Goal: Book appointment/travel/reservation

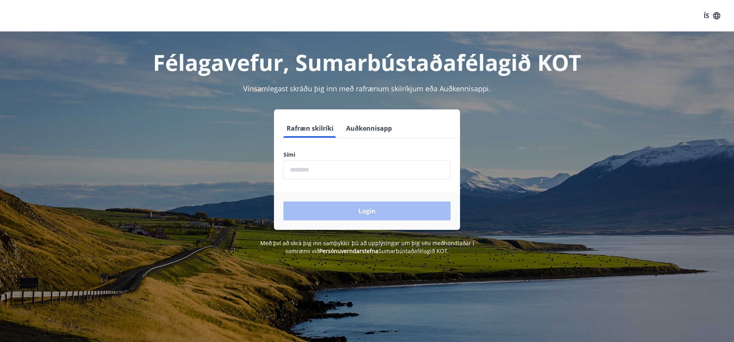
click at [390, 165] on input "phone" at bounding box center [366, 169] width 167 height 19
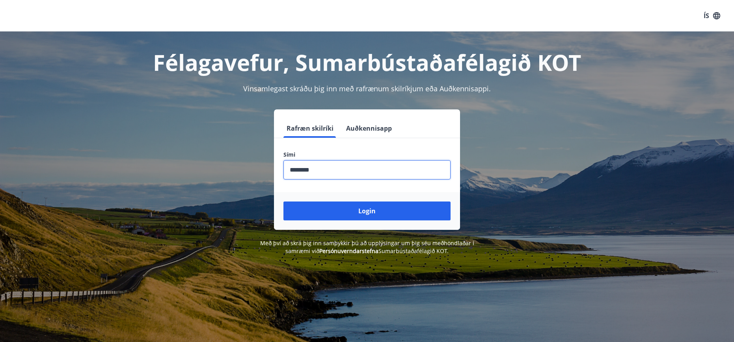
type input "********"
click at [283, 202] on button "Login" at bounding box center [366, 211] width 167 height 19
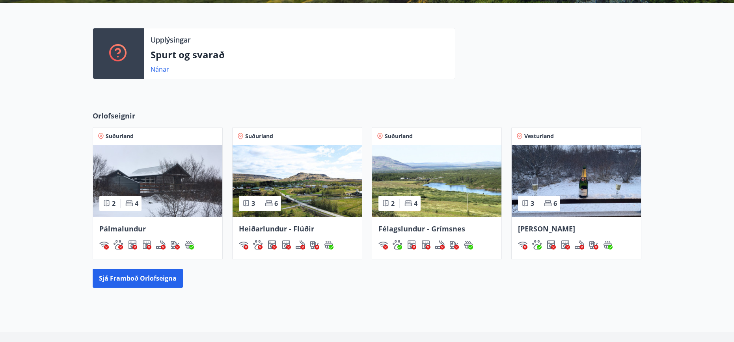
scroll to position [197, 0]
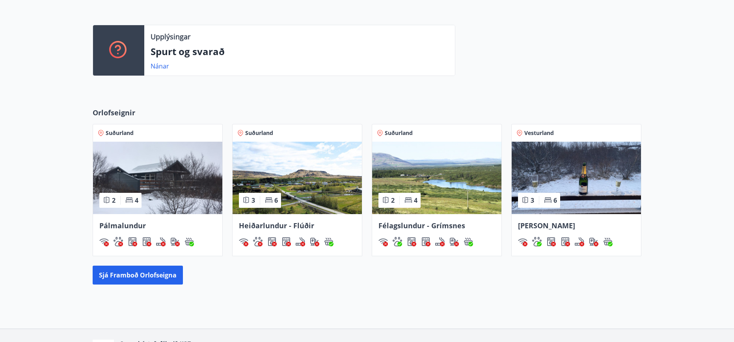
drag, startPoint x: 459, startPoint y: 227, endPoint x: 666, endPoint y: 216, distance: 207.6
click at [666, 216] on div "Orlofseignir Suðurland 2 4 Pálmalundur Suðurland 3 6 Heiðarlundur - Flúðir Suðu…" at bounding box center [367, 196] width 734 height 203
click at [575, 224] on span "Ásalundur - Húsafell" at bounding box center [546, 225] width 57 height 9
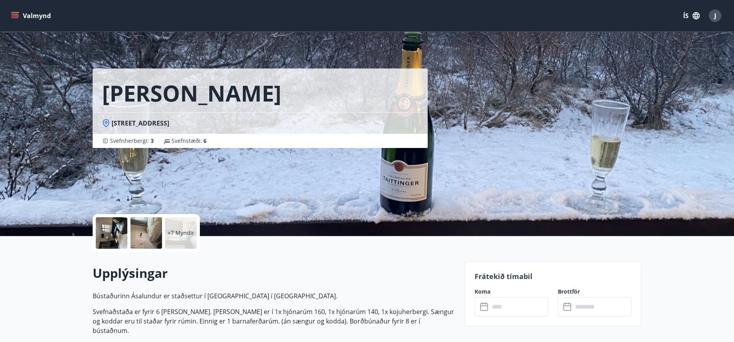
click at [118, 233] on div at bounding box center [112, 234] width 32 height 32
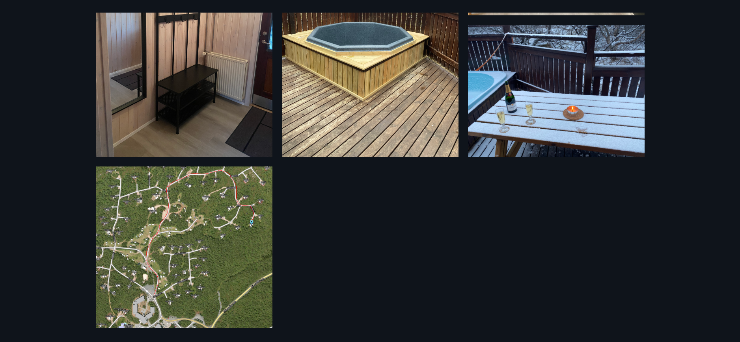
scroll to position [755, 0]
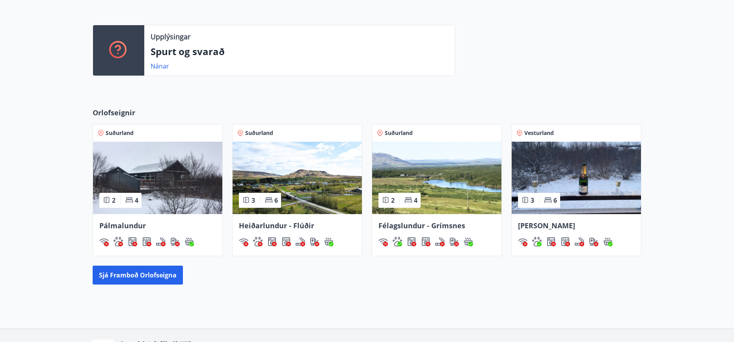
scroll to position [203, 0]
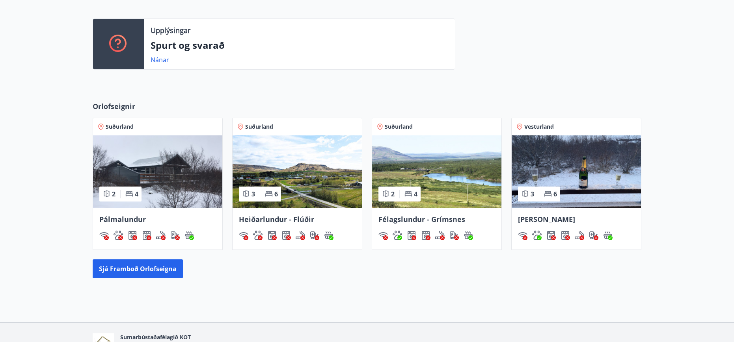
click at [570, 220] on span "Ásalundur - Húsafell" at bounding box center [546, 219] width 57 height 9
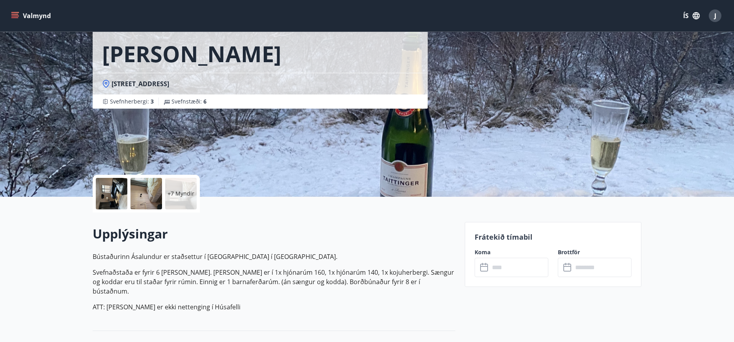
scroll to position [118, 0]
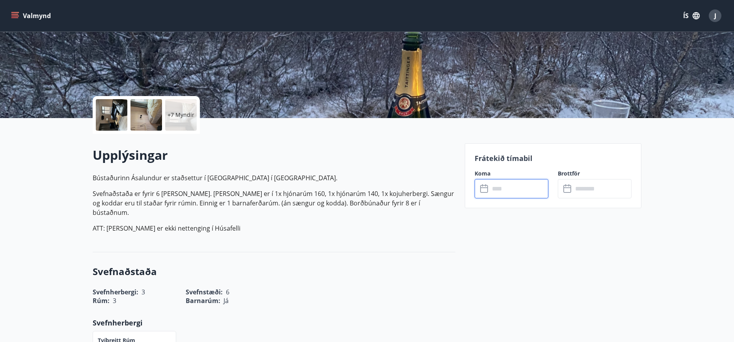
click at [517, 191] on input "text" at bounding box center [518, 188] width 59 height 19
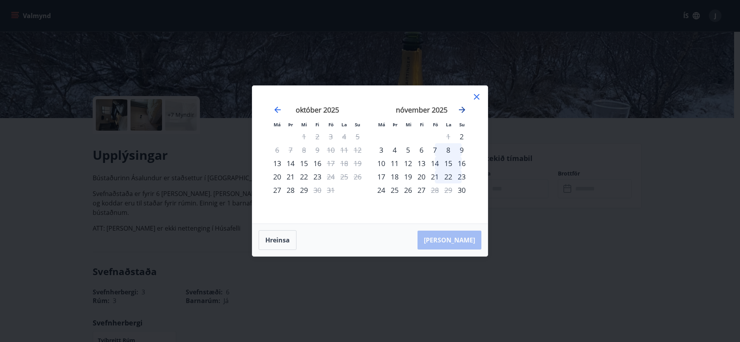
click at [464, 106] on icon "Move forward to switch to the next month." at bounding box center [461, 109] width 9 height 9
click at [464, 108] on icon "Move forward to switch to the next month." at bounding box center [461, 109] width 9 height 9
click at [382, 189] on div "23" at bounding box center [380, 190] width 13 height 13
click at [435, 176] on div "20" at bounding box center [434, 176] width 13 height 13
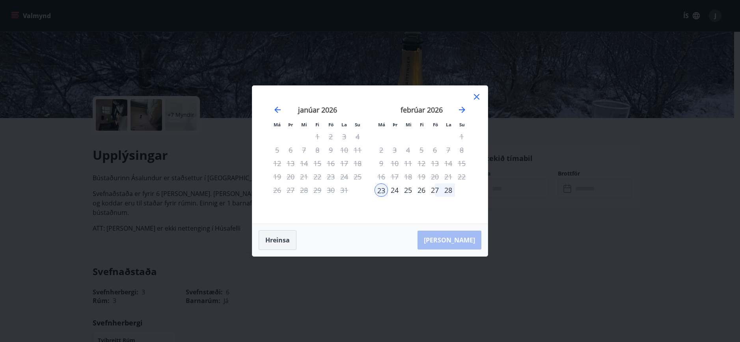
click at [283, 241] on button "Hreinsa" at bounding box center [278, 241] width 38 height 20
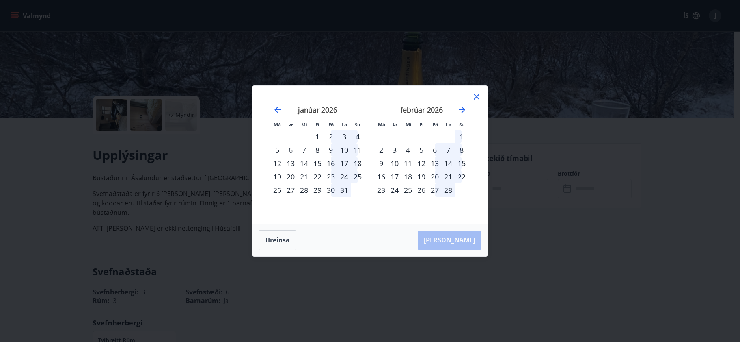
click at [432, 177] on div "20" at bounding box center [434, 176] width 13 height 13
click at [397, 191] on div "24" at bounding box center [394, 190] width 13 height 13
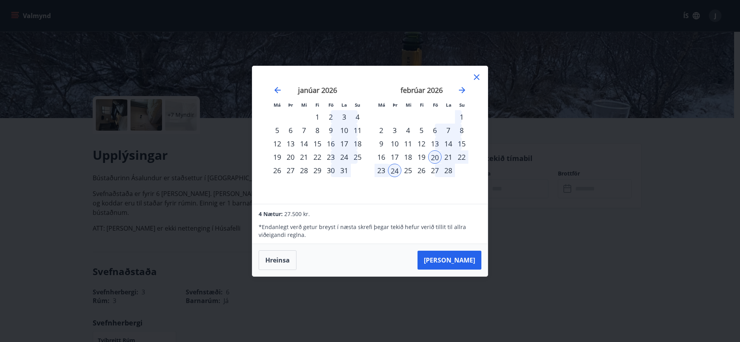
click at [477, 75] on icon at bounding box center [476, 77] width 9 height 9
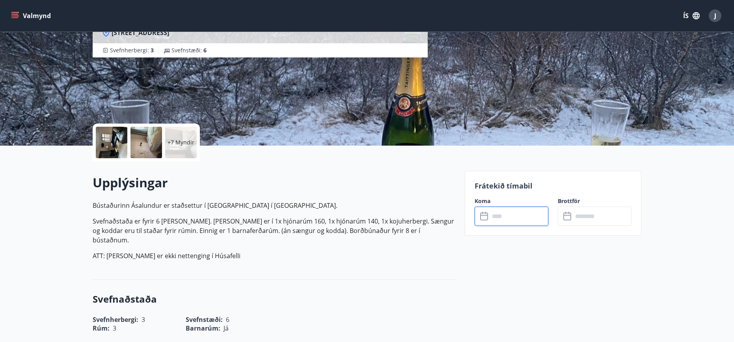
scroll to position [39, 0]
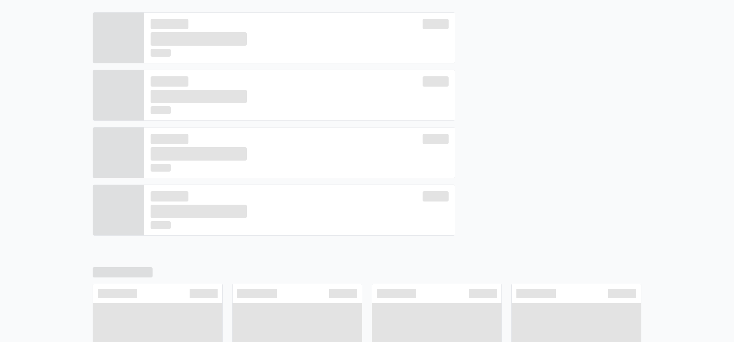
scroll to position [210, 0]
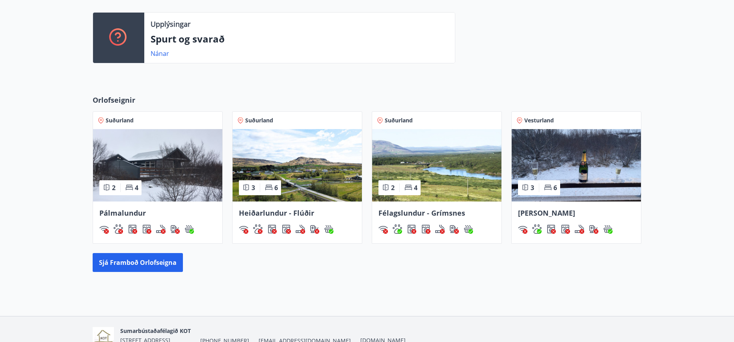
click at [432, 216] on span "Félagslundur - Grímsnes" at bounding box center [421, 212] width 87 height 9
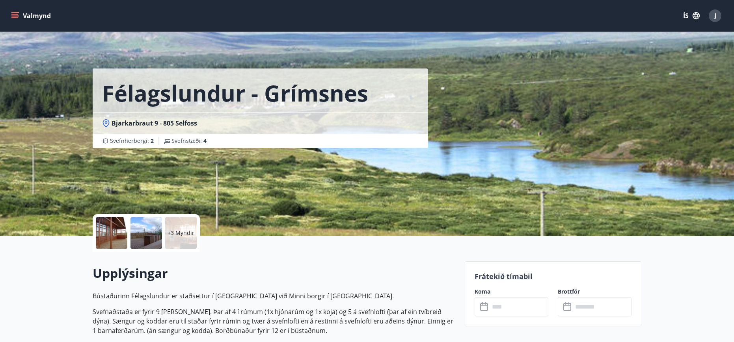
click at [175, 241] on div "+3 Myndir" at bounding box center [181, 234] width 32 height 32
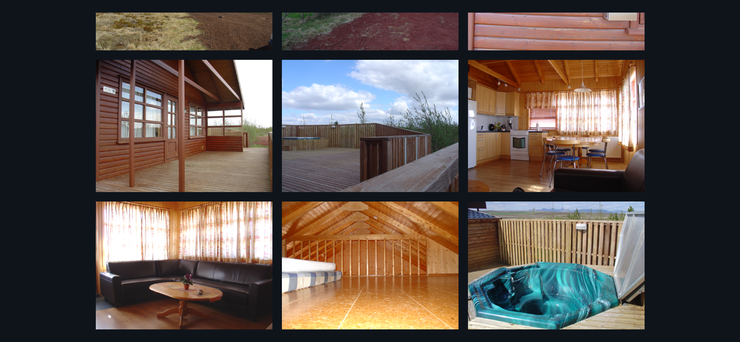
scroll to position [133, 0]
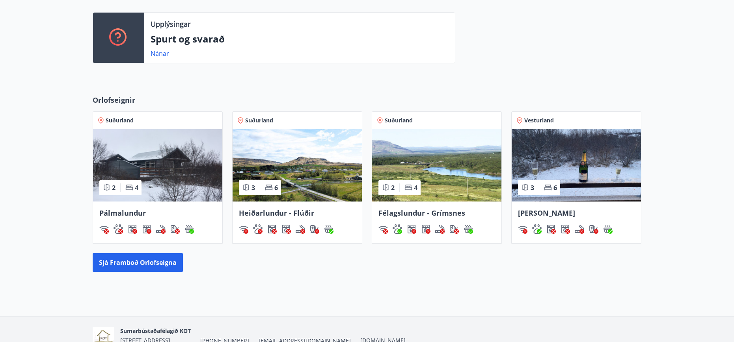
scroll to position [216, 0]
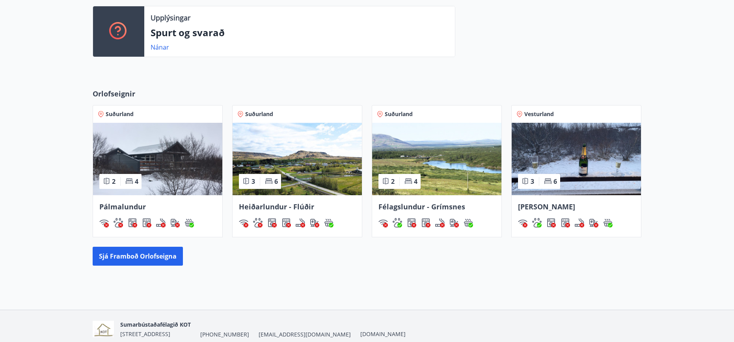
click at [558, 208] on span "Ásalundur - Húsafell" at bounding box center [546, 206] width 57 height 9
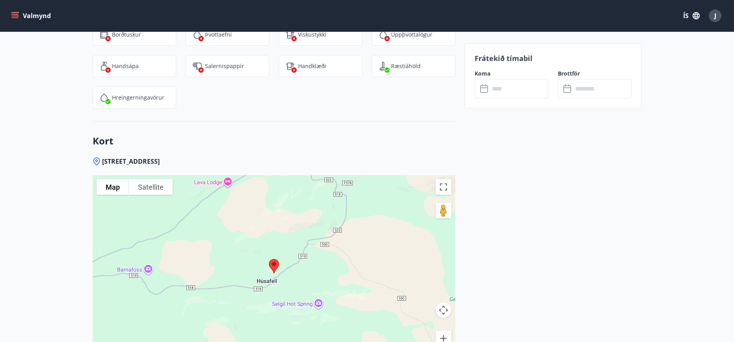
scroll to position [1064, 0]
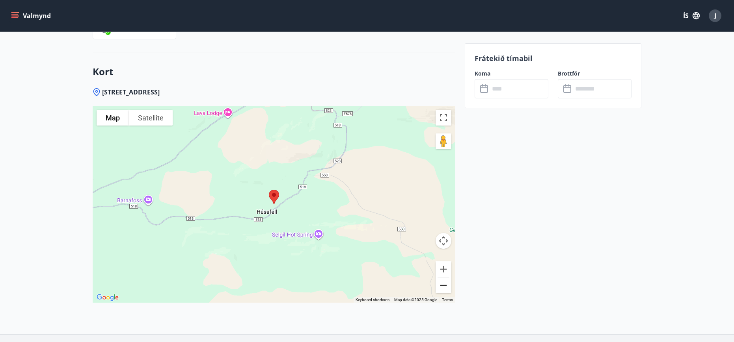
click at [441, 279] on button "Zoom out" at bounding box center [444, 286] width 16 height 16
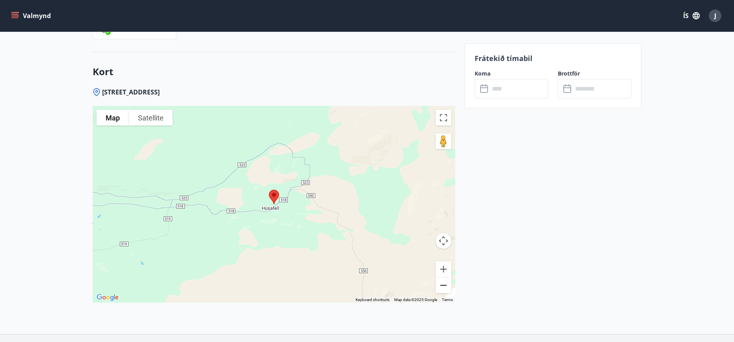
click at [441, 279] on button "Zoom out" at bounding box center [444, 286] width 16 height 16
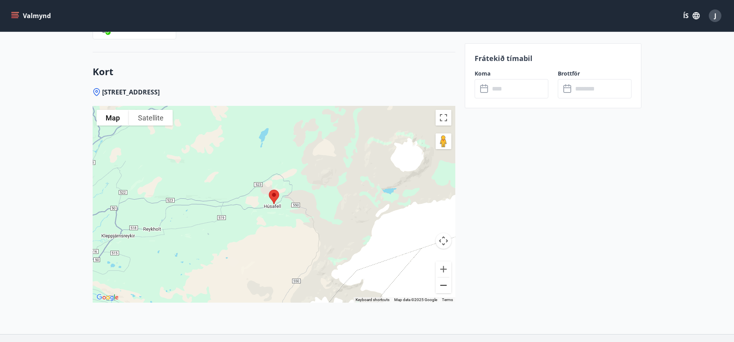
click at [441, 279] on button "Zoom out" at bounding box center [444, 286] width 16 height 16
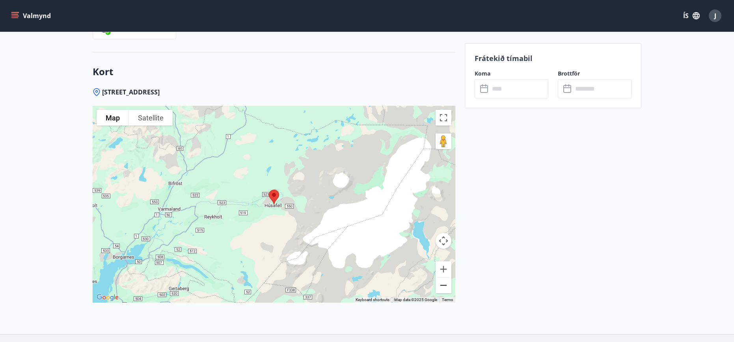
click at [441, 279] on button "Zoom out" at bounding box center [444, 286] width 16 height 16
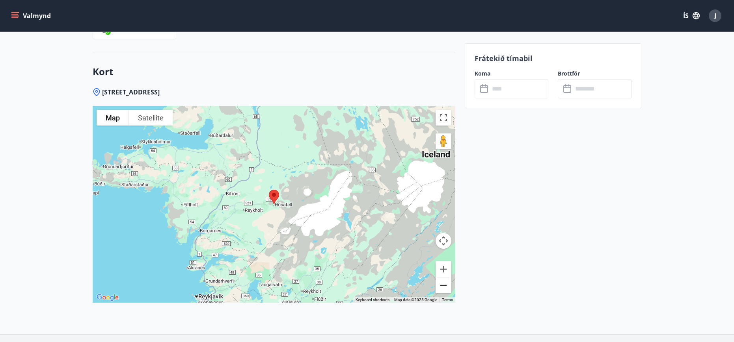
click at [441, 279] on button "Zoom out" at bounding box center [444, 286] width 16 height 16
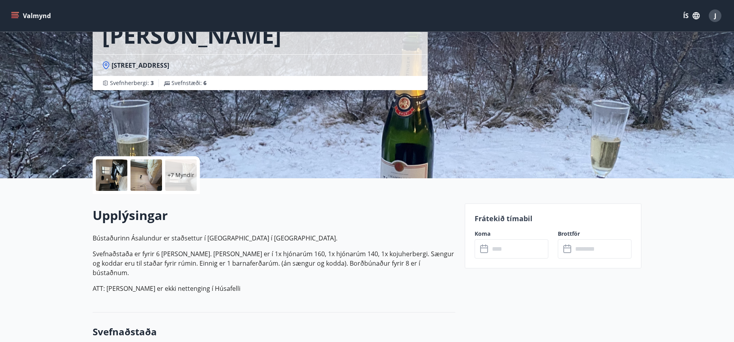
scroll to position [0, 0]
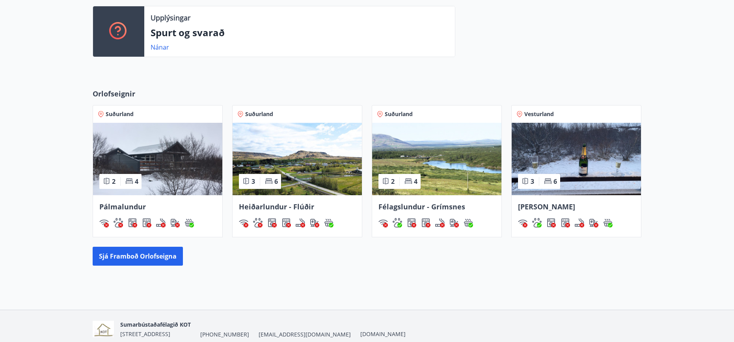
scroll to position [222, 0]
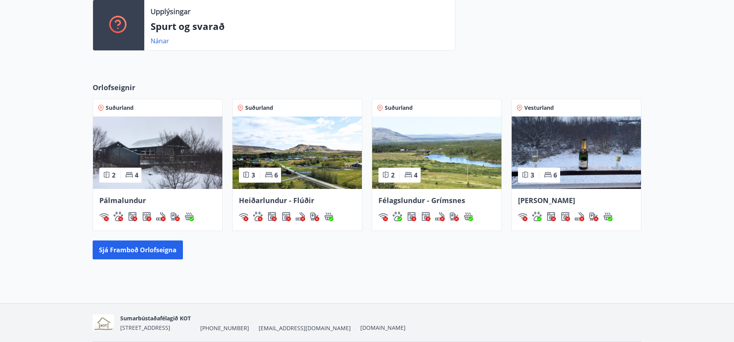
click at [393, 202] on span "Félagslundur - Grímsnes" at bounding box center [421, 200] width 87 height 9
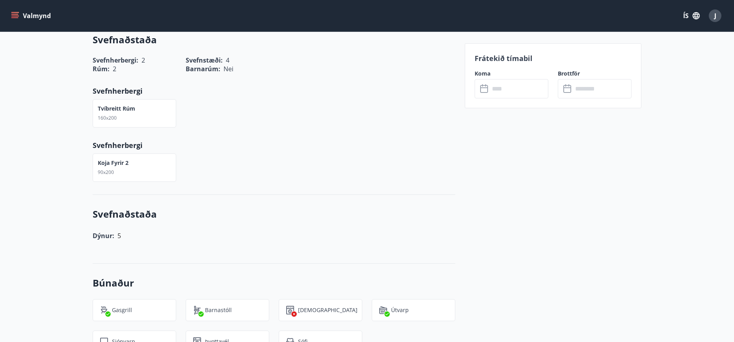
scroll to position [512, 0]
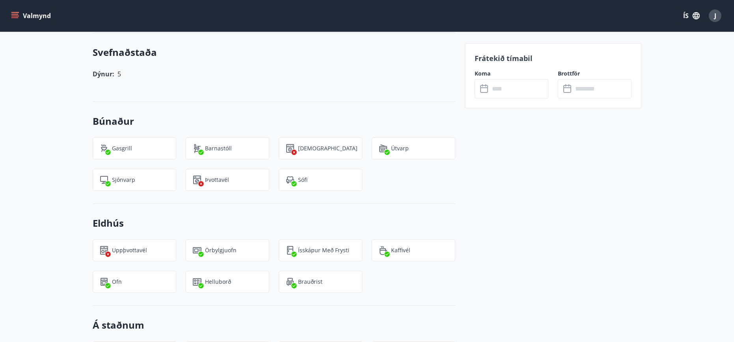
click at [516, 91] on input "text" at bounding box center [518, 88] width 59 height 19
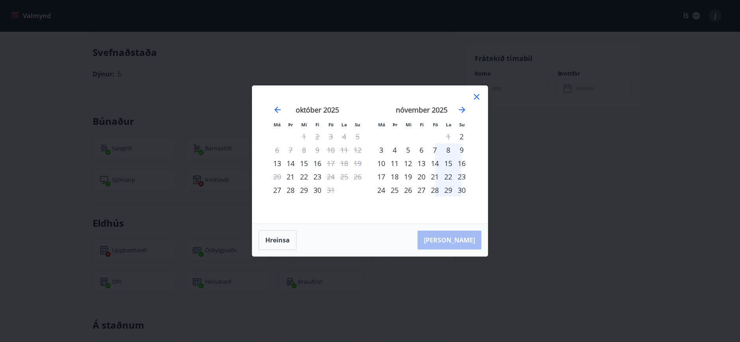
click at [475, 93] on icon at bounding box center [476, 96] width 9 height 9
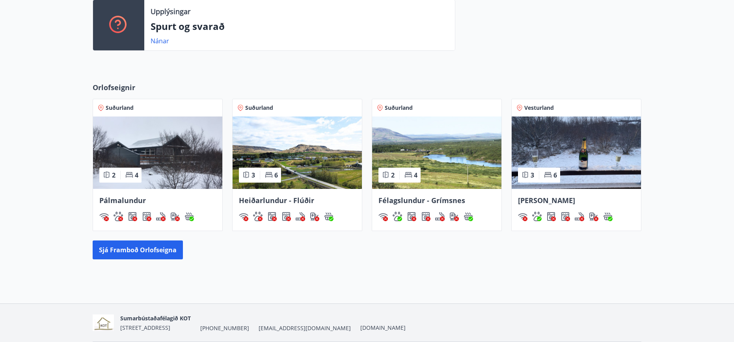
scroll to position [229, 0]
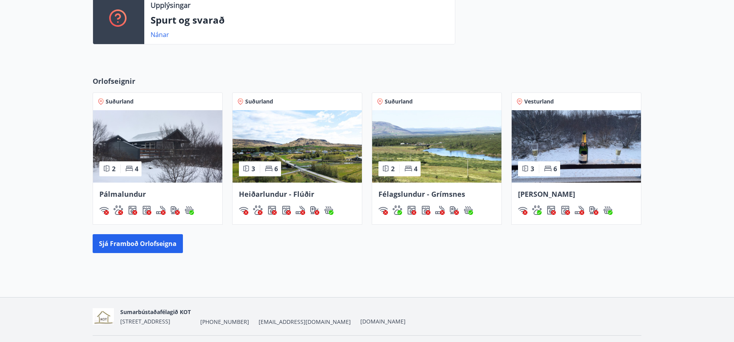
click at [297, 189] on div "Heiðarlundur - Flúðir" at bounding box center [297, 204] width 129 height 42
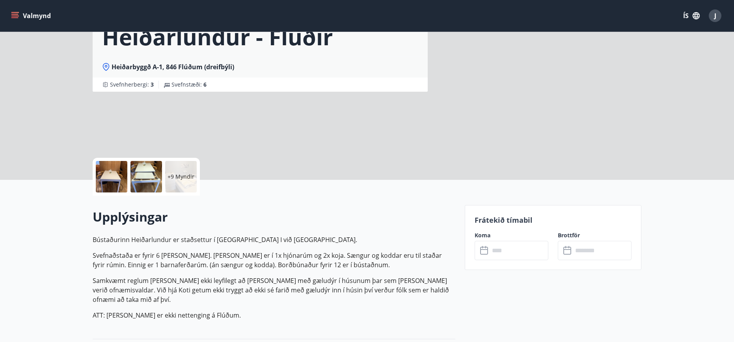
scroll to position [158, 0]
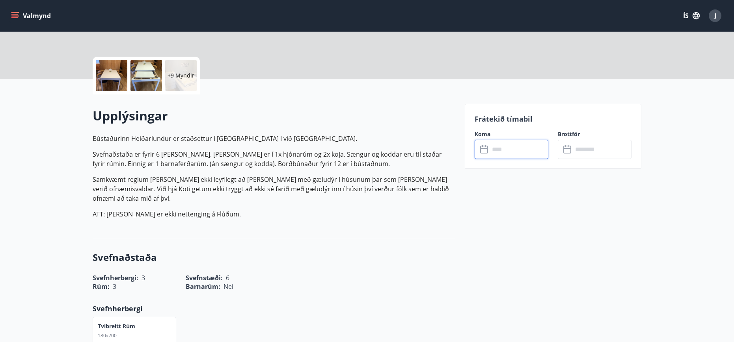
click at [504, 146] on input "text" at bounding box center [518, 149] width 59 height 19
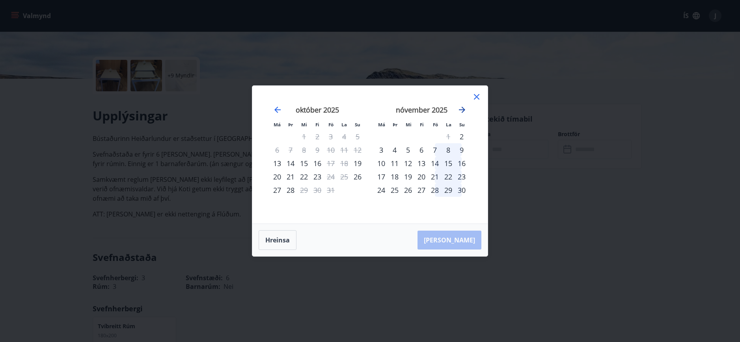
click at [460, 110] on icon "Move forward to switch to the next month." at bounding box center [462, 110] width 6 height 6
click at [473, 97] on icon at bounding box center [476, 96] width 9 height 9
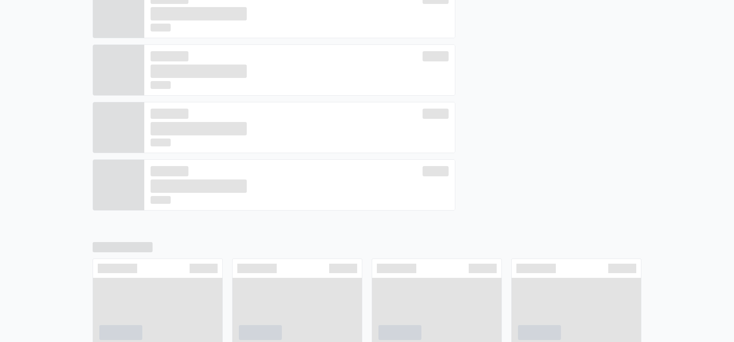
scroll to position [235, 0]
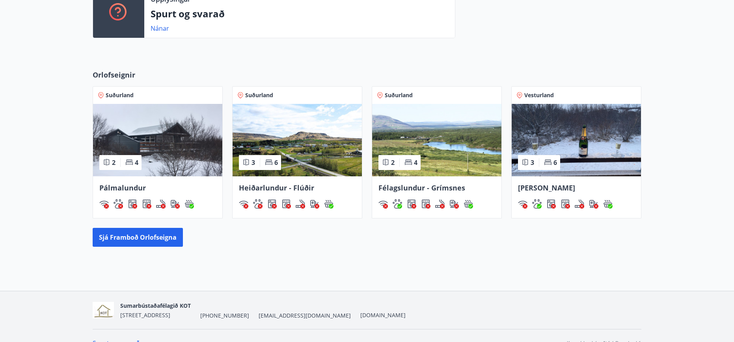
click at [564, 183] on span "Ásalundur - Húsafell" at bounding box center [546, 187] width 57 height 9
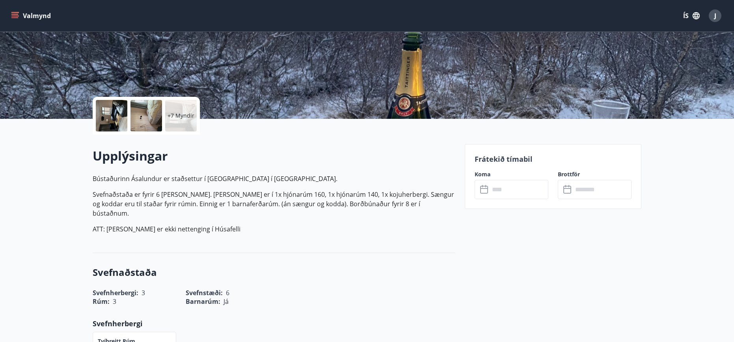
scroll to position [118, 0]
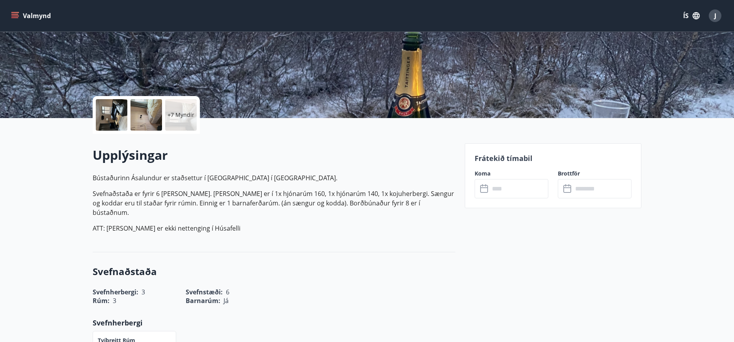
click at [545, 184] on input "text" at bounding box center [518, 188] width 59 height 19
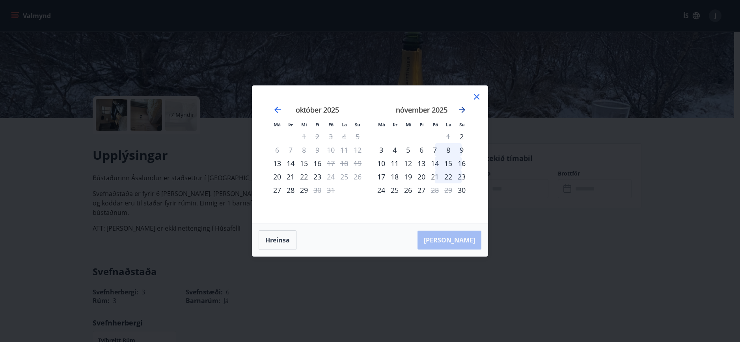
click at [462, 111] on icon "Move forward to switch to the next month." at bounding box center [461, 109] width 9 height 9
click at [464, 106] on icon "Move forward to switch to the next month." at bounding box center [461, 109] width 9 height 9
click at [274, 106] on icon "Move backward to switch to the previous month." at bounding box center [277, 109] width 9 height 9
click at [480, 98] on icon at bounding box center [476, 96] width 9 height 9
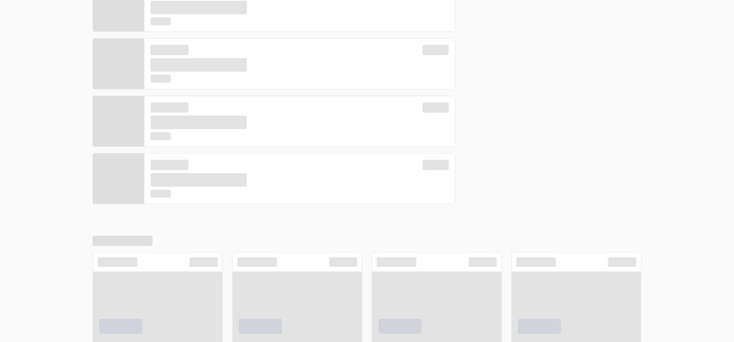
scroll to position [241, 0]
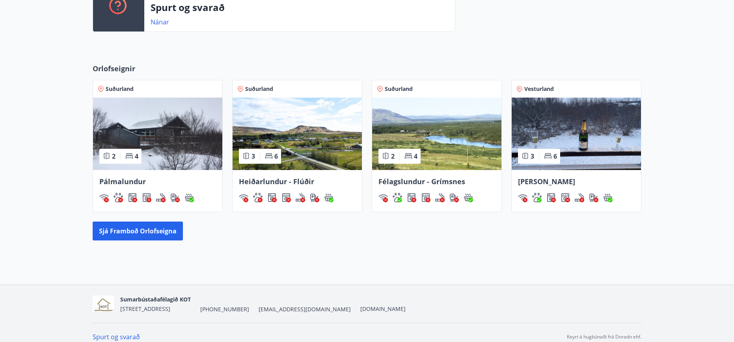
click at [138, 182] on span "Pálmalundur" at bounding box center [122, 181] width 47 height 9
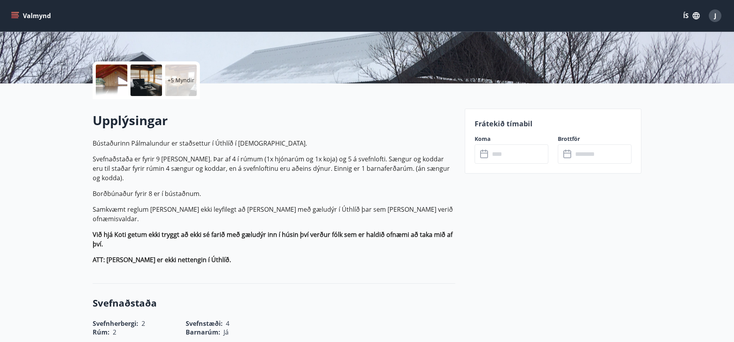
scroll to position [158, 0]
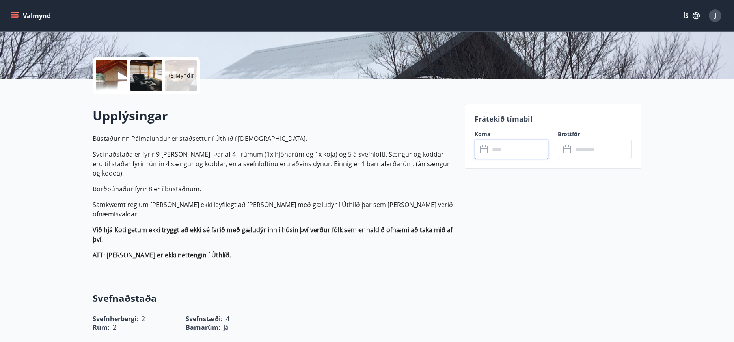
click at [527, 147] on input "text" at bounding box center [518, 149] width 59 height 19
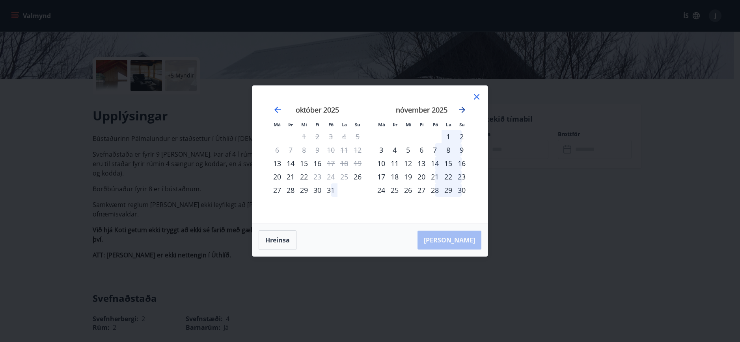
click at [465, 112] on icon "Move forward to switch to the next month." at bounding box center [461, 109] width 9 height 9
click at [476, 97] on icon at bounding box center [476, 97] width 1 height 1
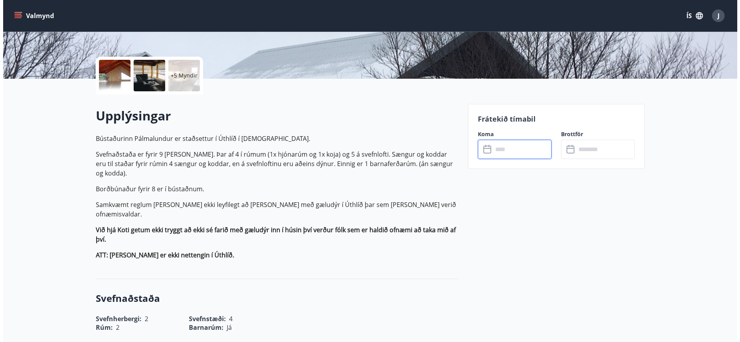
scroll to position [118, 0]
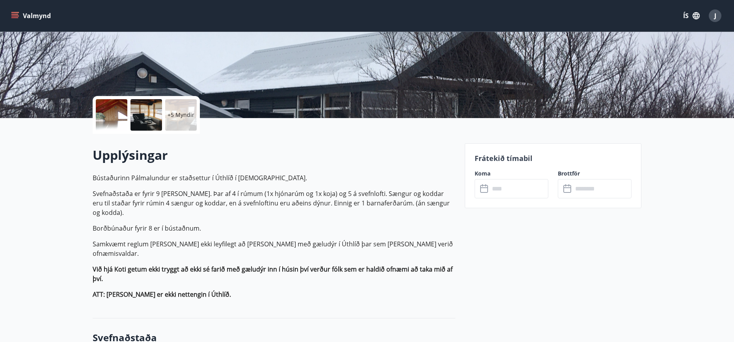
click at [179, 115] on p "+5 Myndir" at bounding box center [181, 115] width 27 height 8
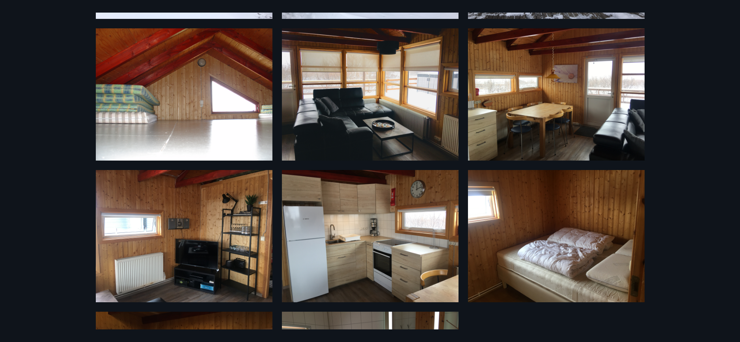
scroll to position [275, 0]
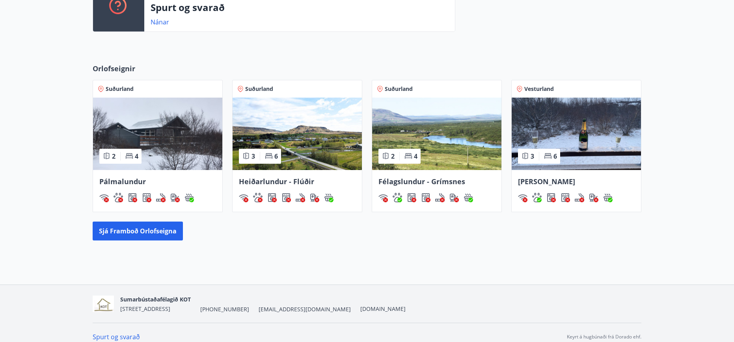
scroll to position [248, 0]
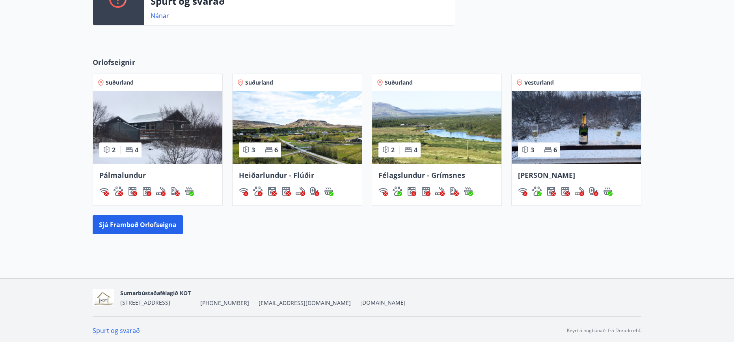
click at [556, 177] on span "Ásalundur - Húsafell" at bounding box center [546, 175] width 57 height 9
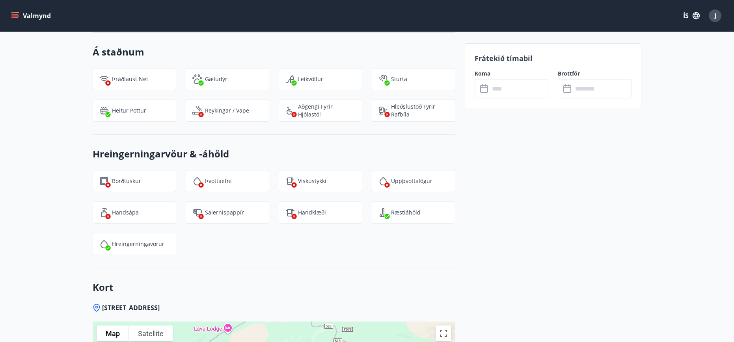
scroll to position [946, 0]
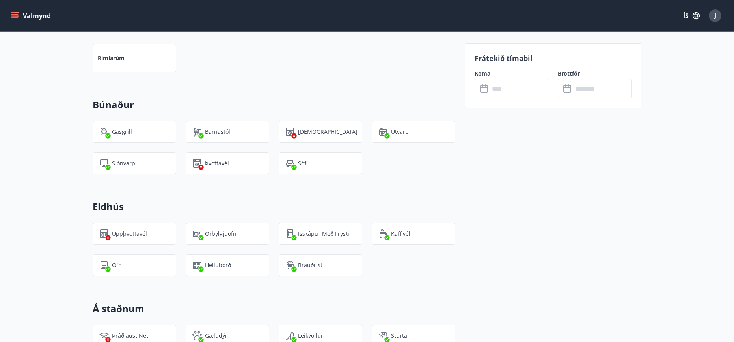
drag, startPoint x: 342, startPoint y: 161, endPoint x: 577, endPoint y: 233, distance: 245.1
click at [577, 233] on div "Frátekið tímabil Koma ​ ​ Brottför ​ ​" at bounding box center [553, 252] width 177 height 1162
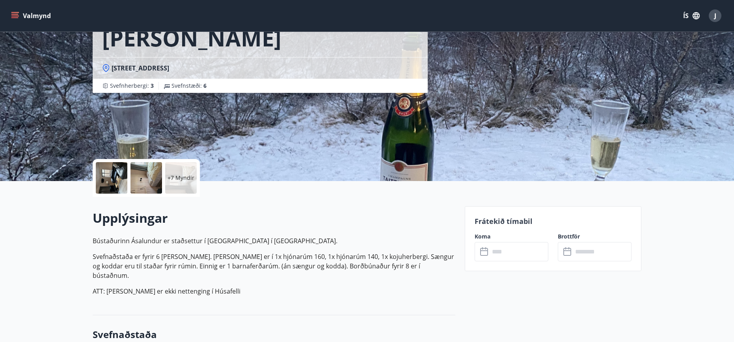
scroll to position [0, 0]
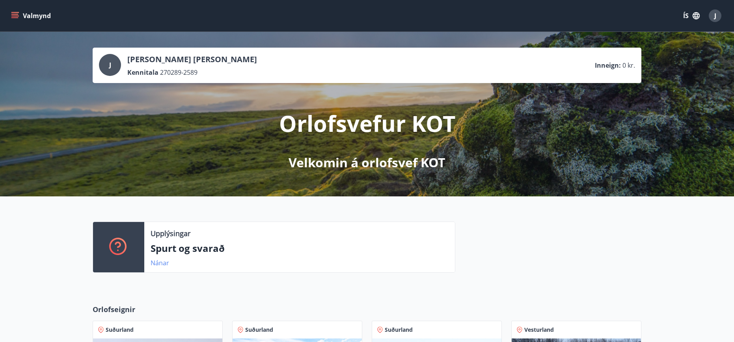
click at [162, 262] on link "Nánar" at bounding box center [160, 263] width 19 height 9
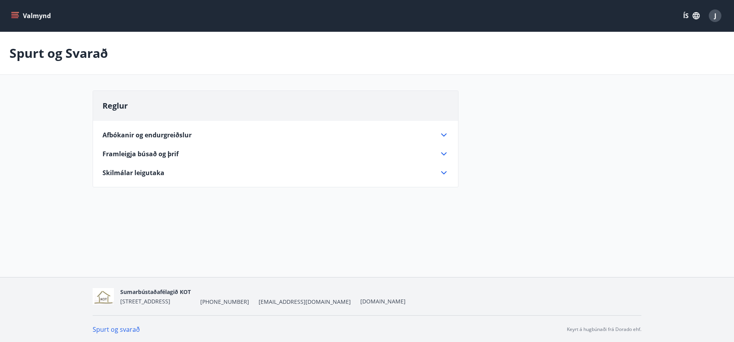
click at [132, 140] on div "Afbókanir og endurgreiðslur Ef orlofshúsinu er skilað áður en +60 dagar eru í u…" at bounding box center [275, 149] width 365 height 57
click at [156, 175] on span "Skilmálar leigutaka" at bounding box center [133, 173] width 62 height 9
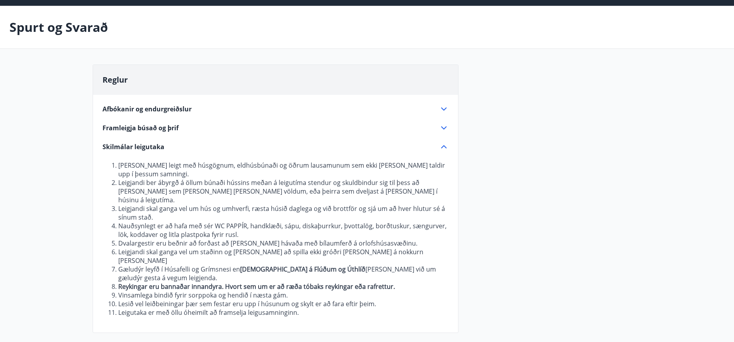
scroll to position [39, 0]
